Goal: Navigation & Orientation: Find specific page/section

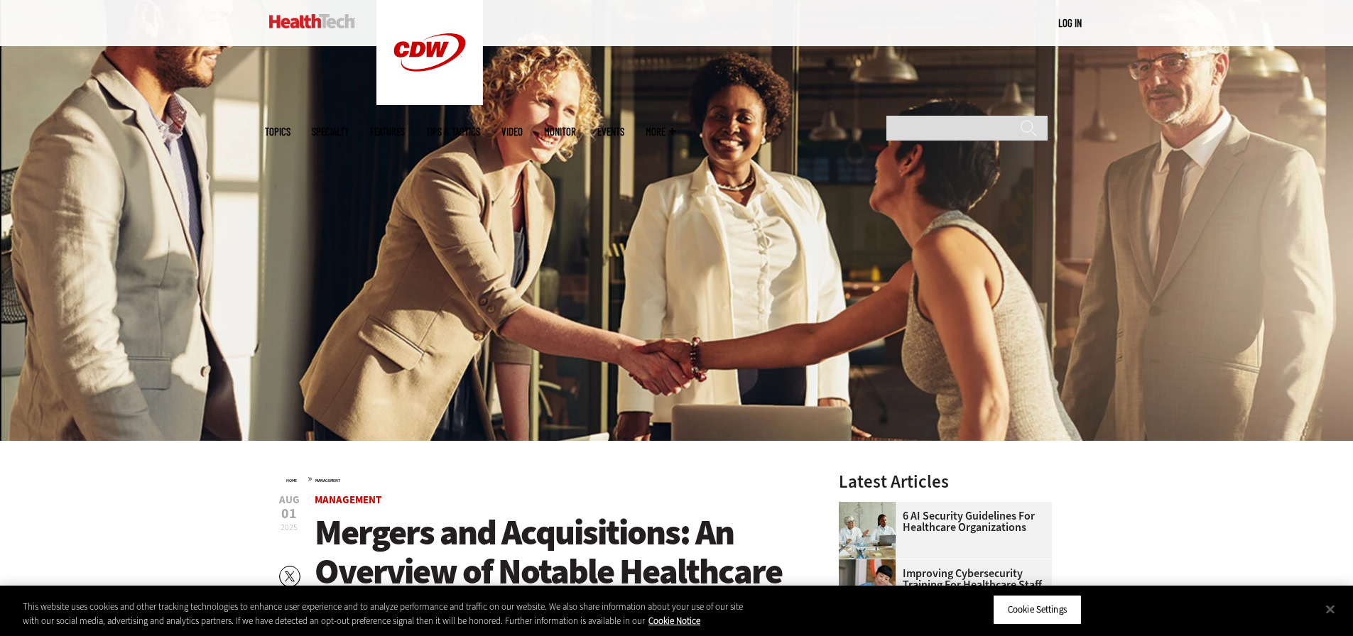
scroll to position [142, 0]
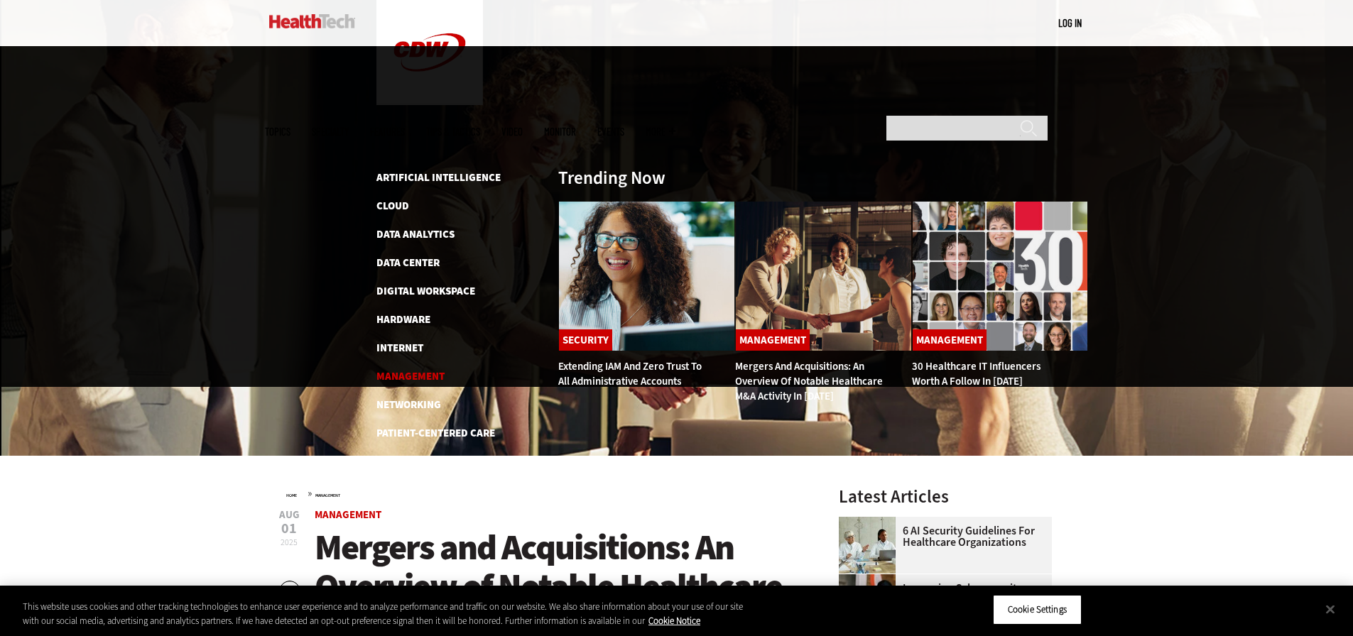
click at [407, 369] on link "Management" at bounding box center [410, 376] width 68 height 14
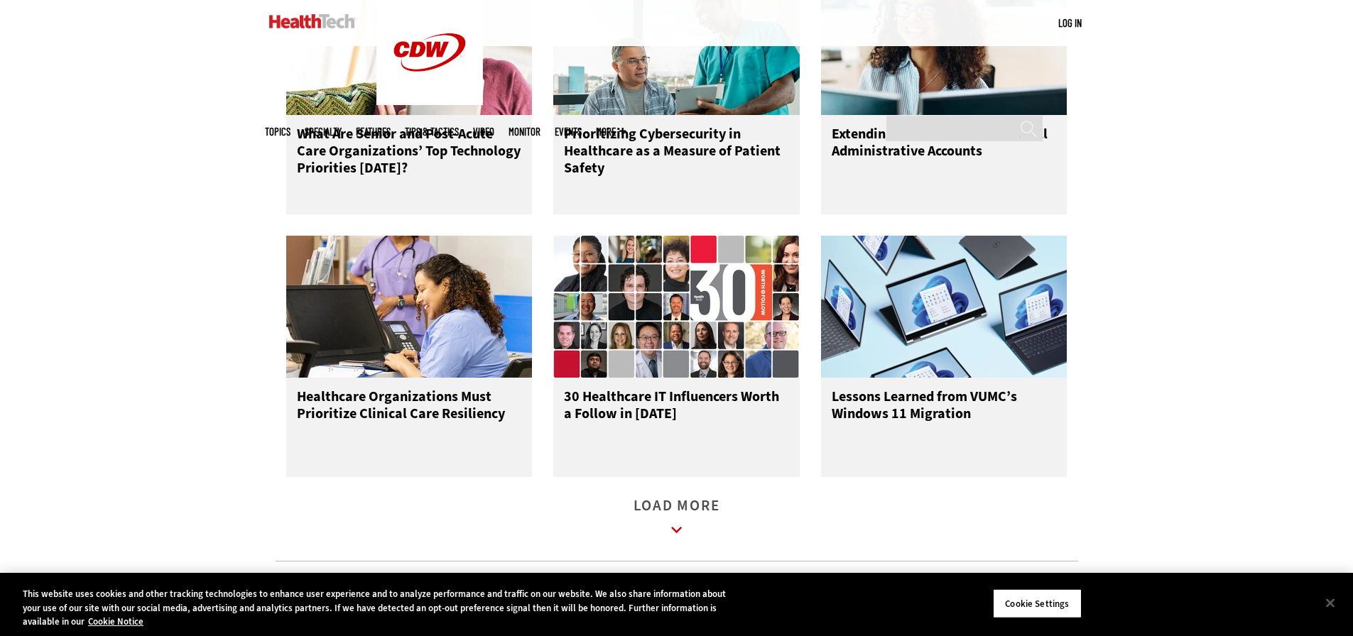
scroll to position [1563, 0]
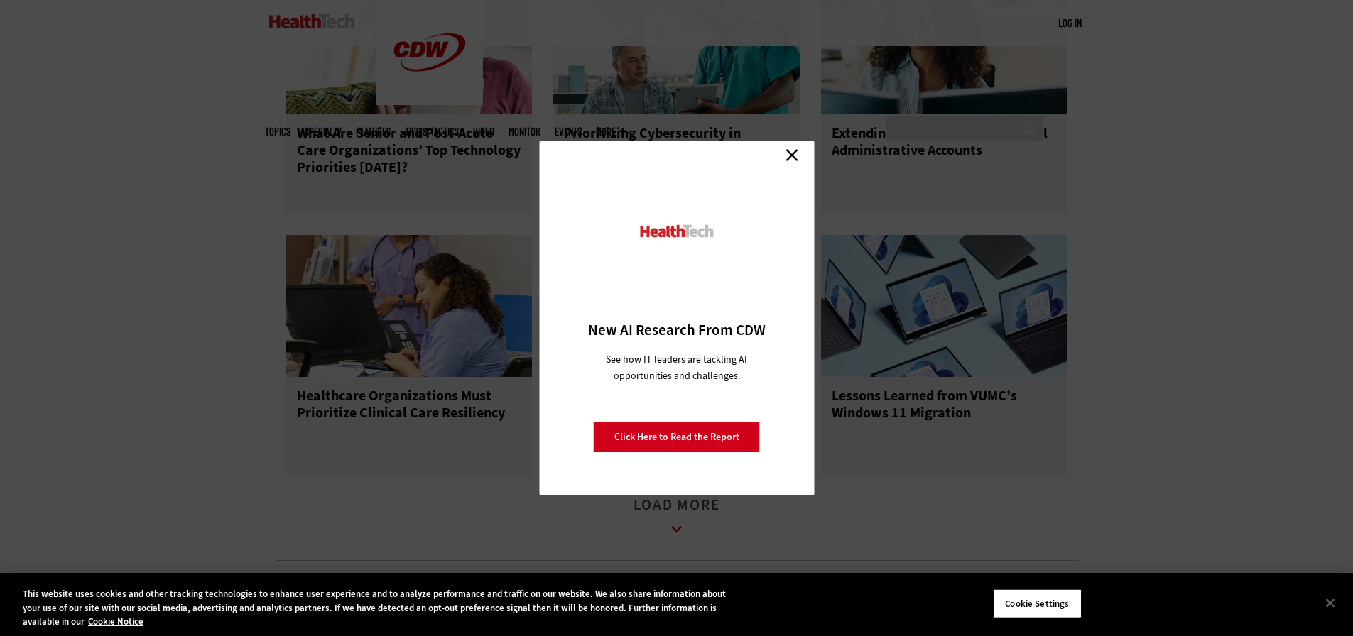
click at [794, 153] on link "Close" at bounding box center [791, 154] width 21 height 21
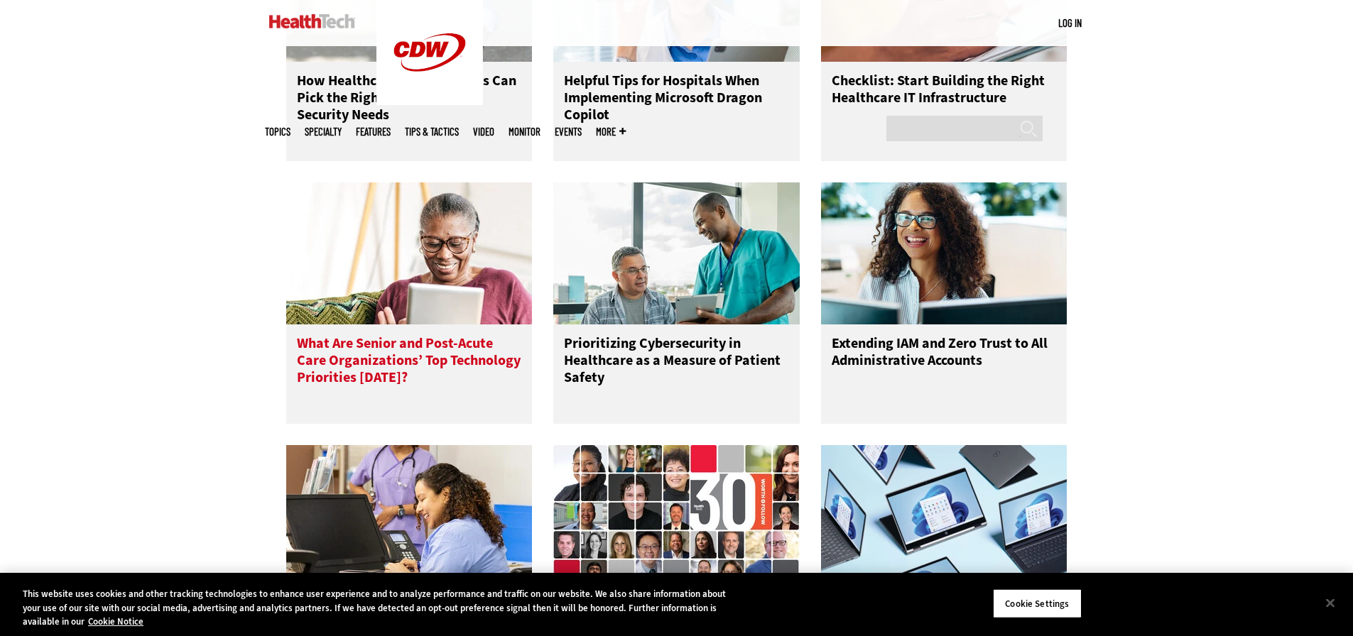
scroll to position [994, 0]
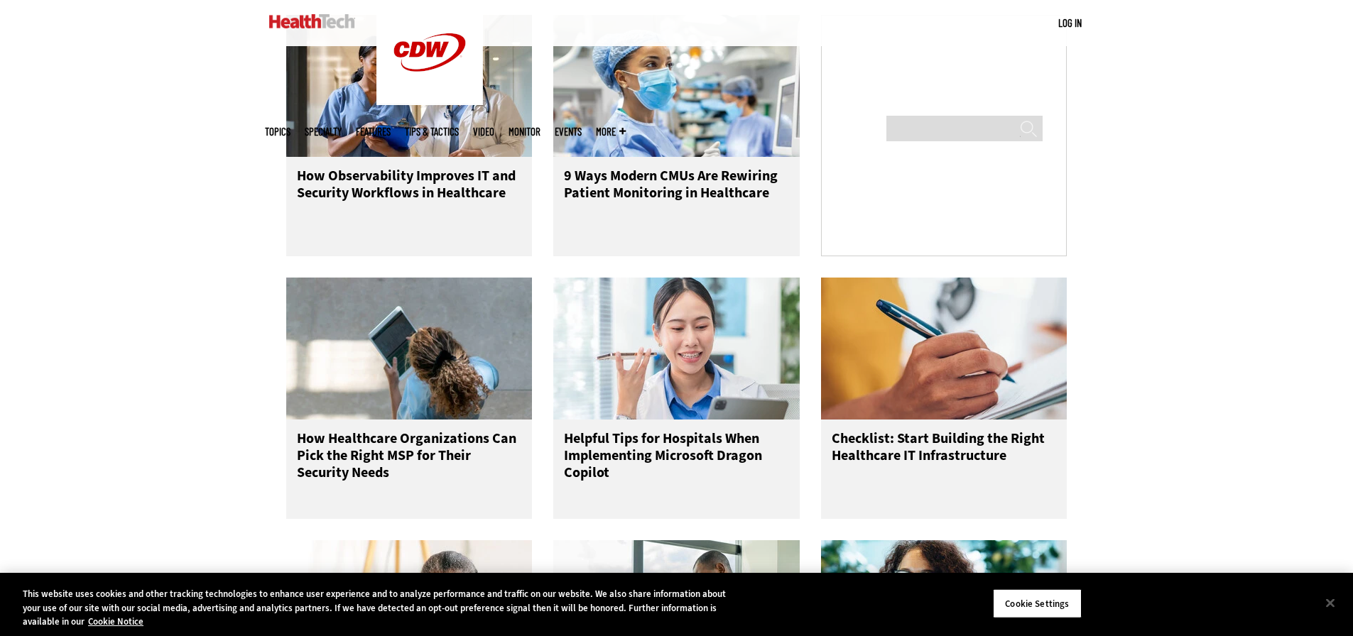
click at [391, 126] on link "Features" at bounding box center [373, 131] width 35 height 11
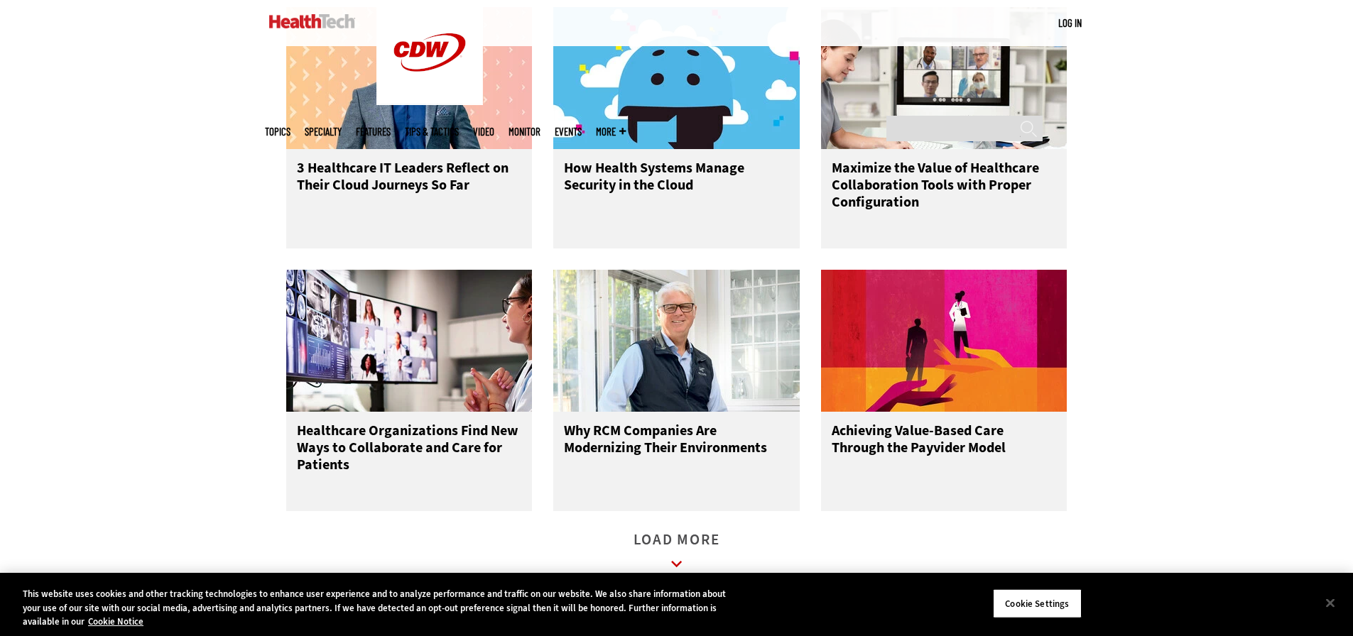
scroll to position [1847, 0]
